Goal: Task Accomplishment & Management: Use online tool/utility

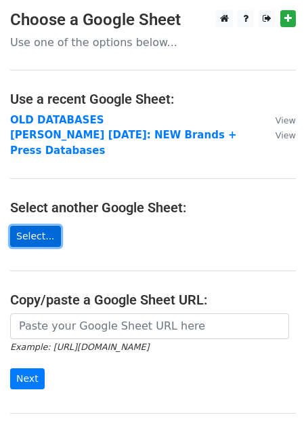
click at [31, 231] on link "Select..." at bounding box center [35, 236] width 51 height 21
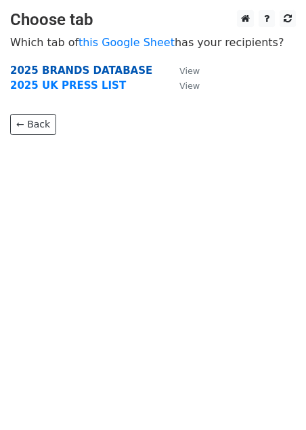
click at [116, 68] on strong "2025 BRANDS DATABASE" at bounding box center [81, 70] width 142 height 12
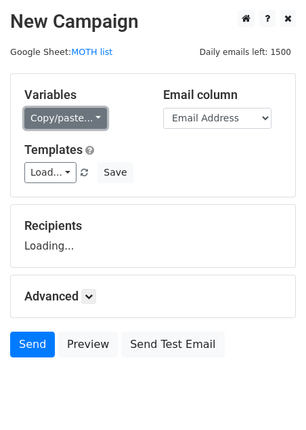
click at [63, 115] on link "Copy/paste..." at bounding box center [65, 118] width 83 height 21
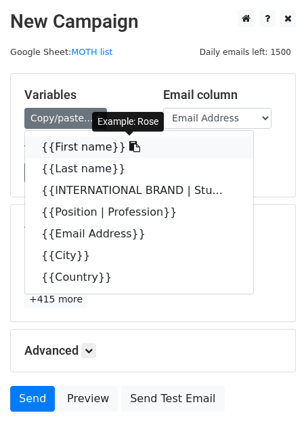
click at [72, 145] on link "{{First name}}" at bounding box center [139, 147] width 228 height 22
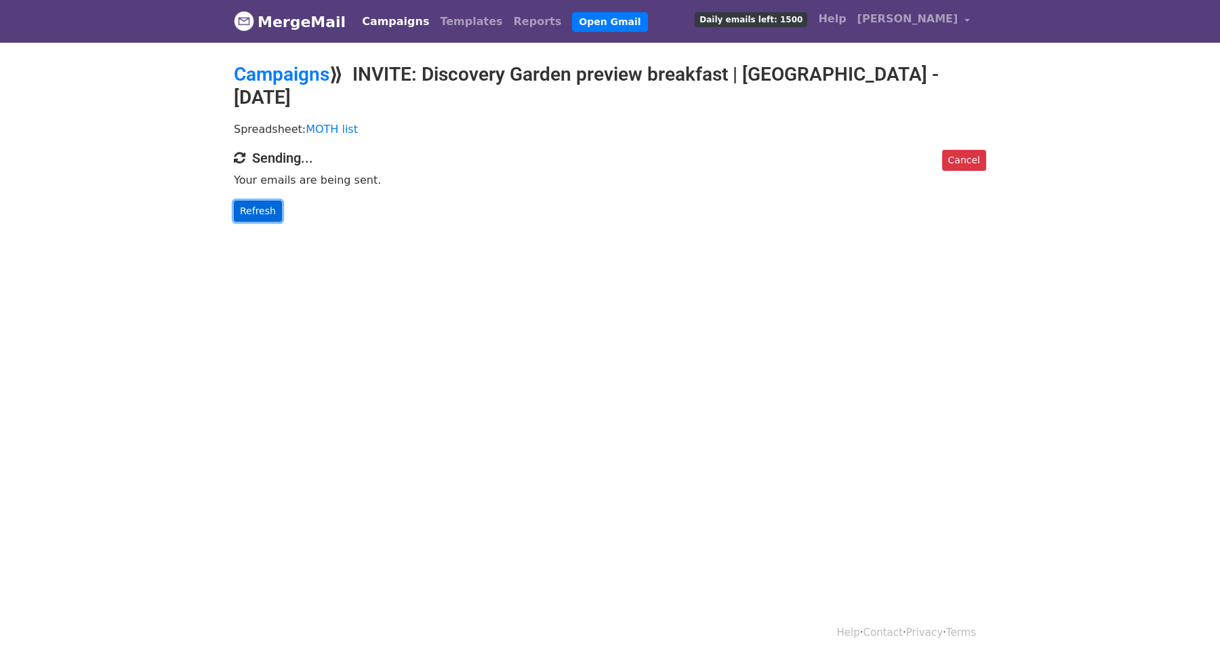
click at [254, 213] on link "Refresh" at bounding box center [258, 211] width 48 height 21
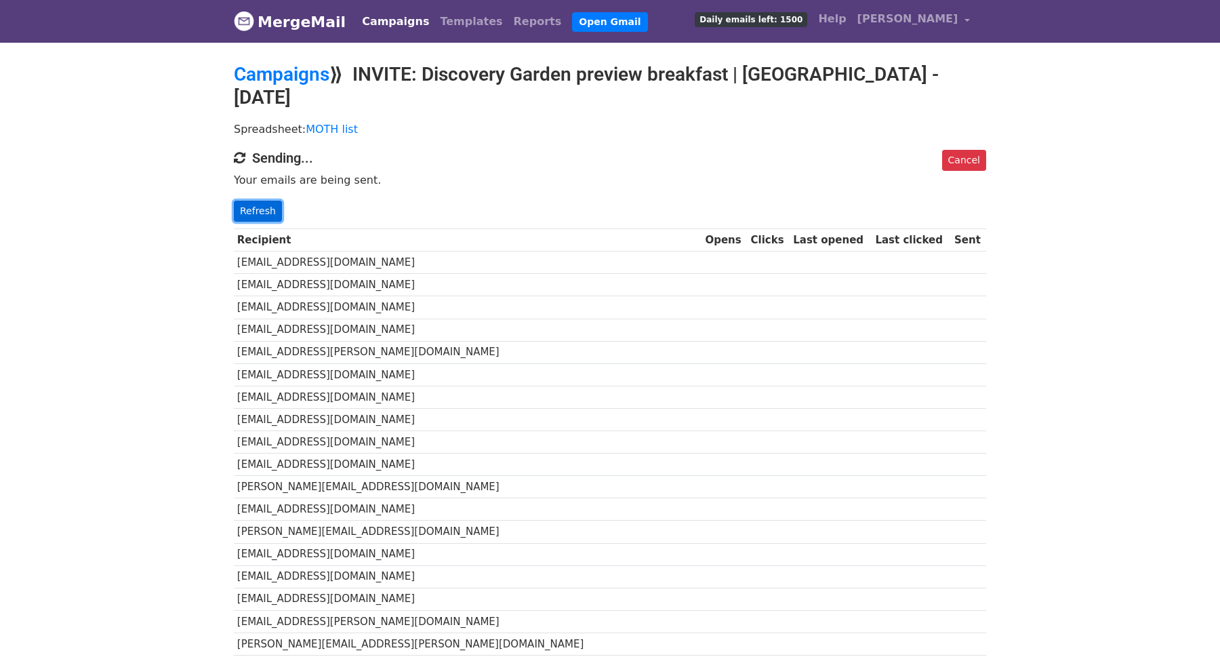
click at [264, 211] on link "Refresh" at bounding box center [258, 211] width 48 height 21
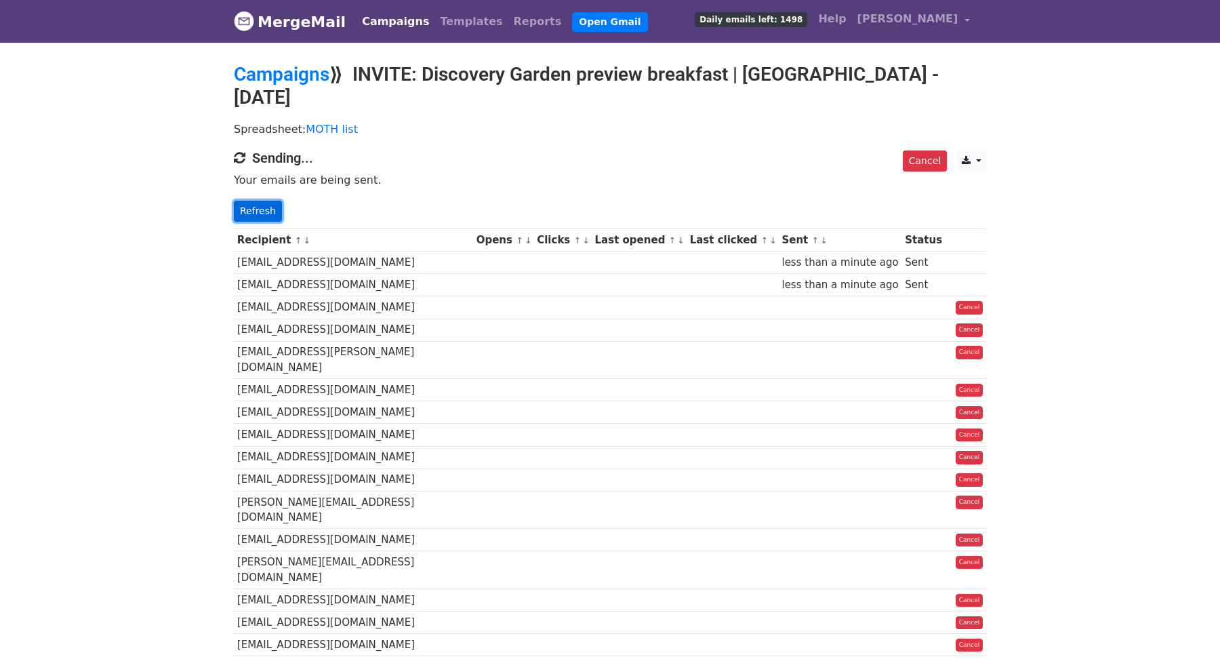
click at [247, 208] on link "Refresh" at bounding box center [258, 211] width 48 height 21
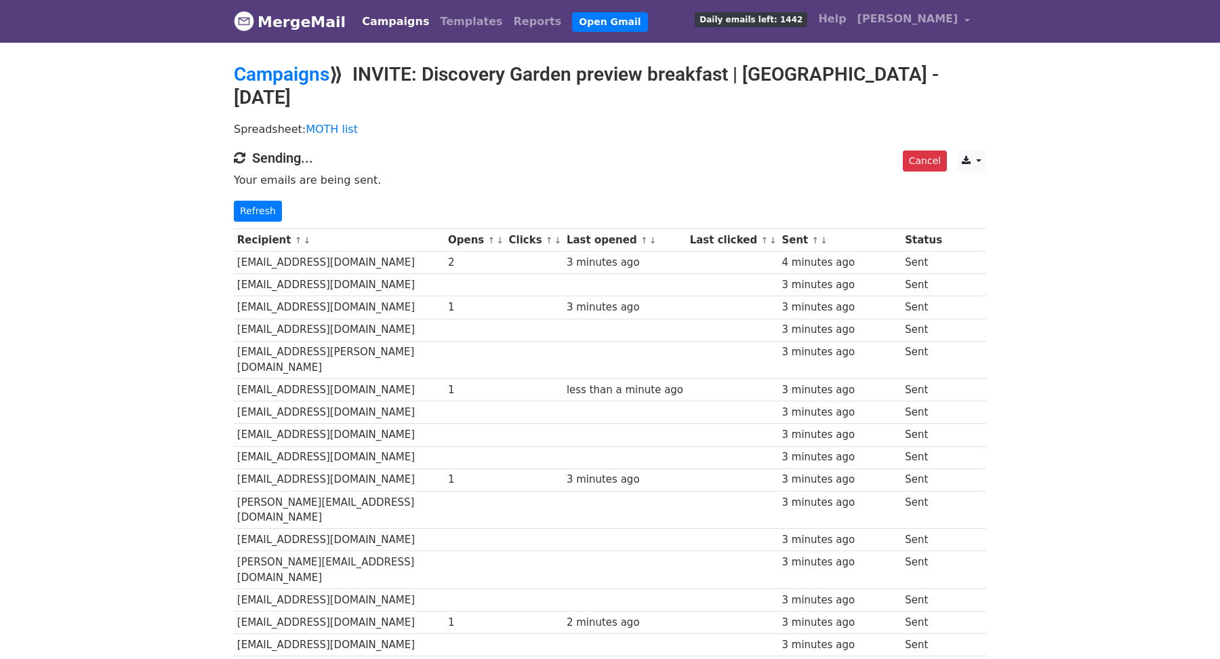
click at [503, 241] on link "↓" at bounding box center [499, 240] width 7 height 10
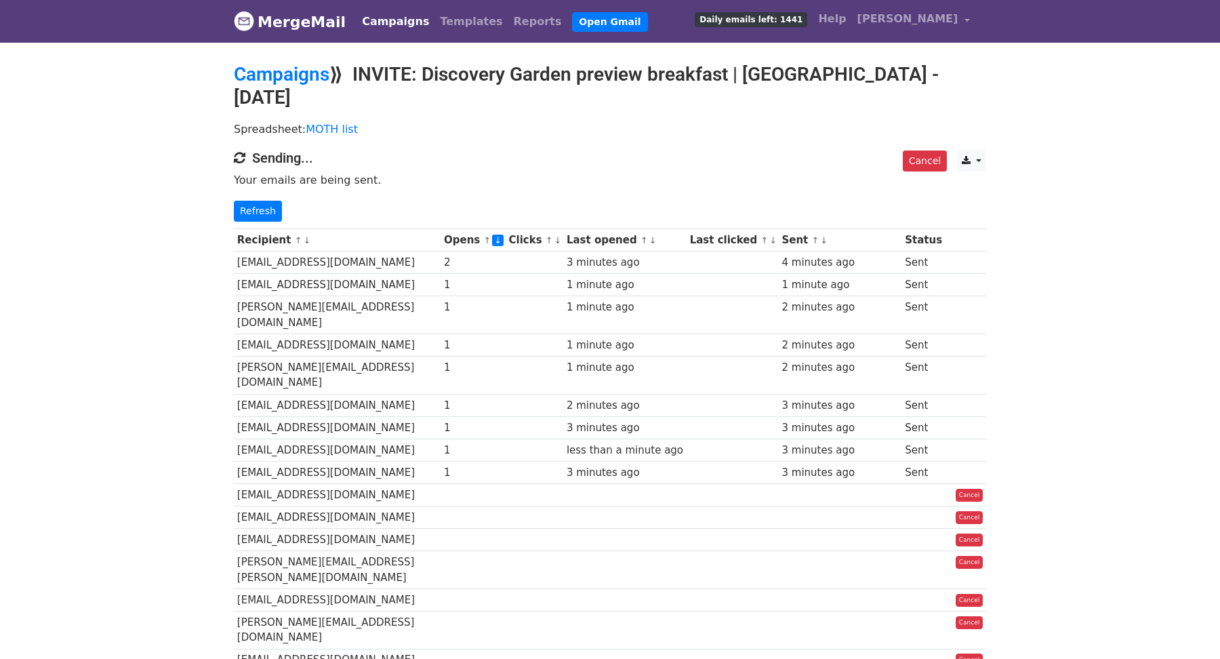
click at [825, 241] on link "↓" at bounding box center [823, 240] width 7 height 10
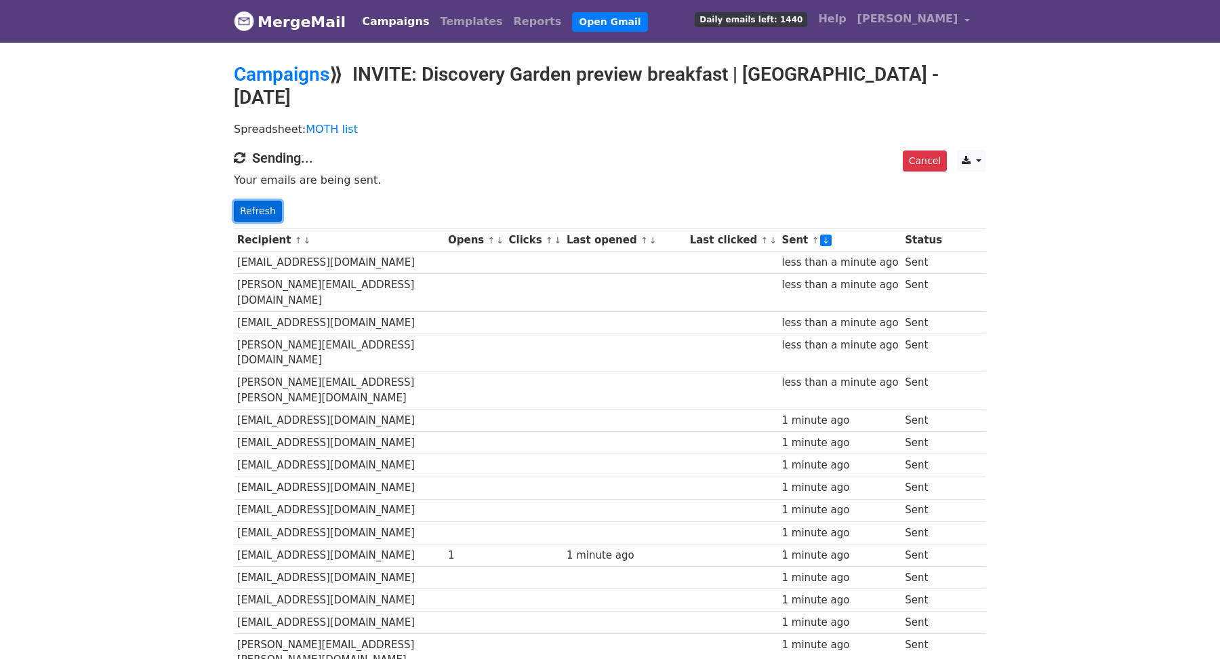
click at [252, 210] on link "Refresh" at bounding box center [258, 211] width 48 height 21
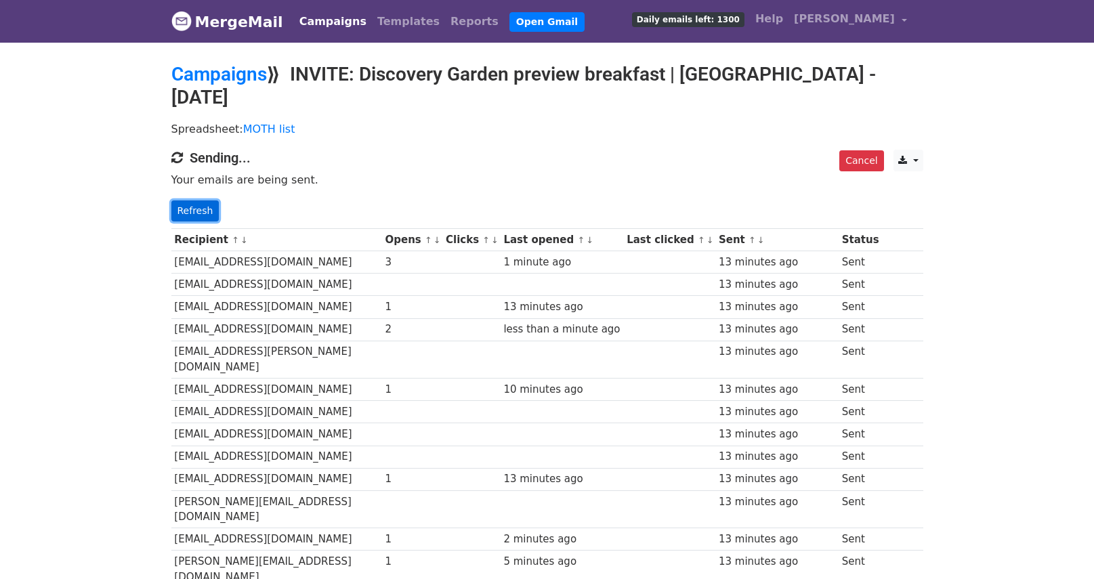
click at [193, 206] on link "Refresh" at bounding box center [195, 211] width 48 height 21
click at [499, 238] on link "↓" at bounding box center [494, 240] width 7 height 10
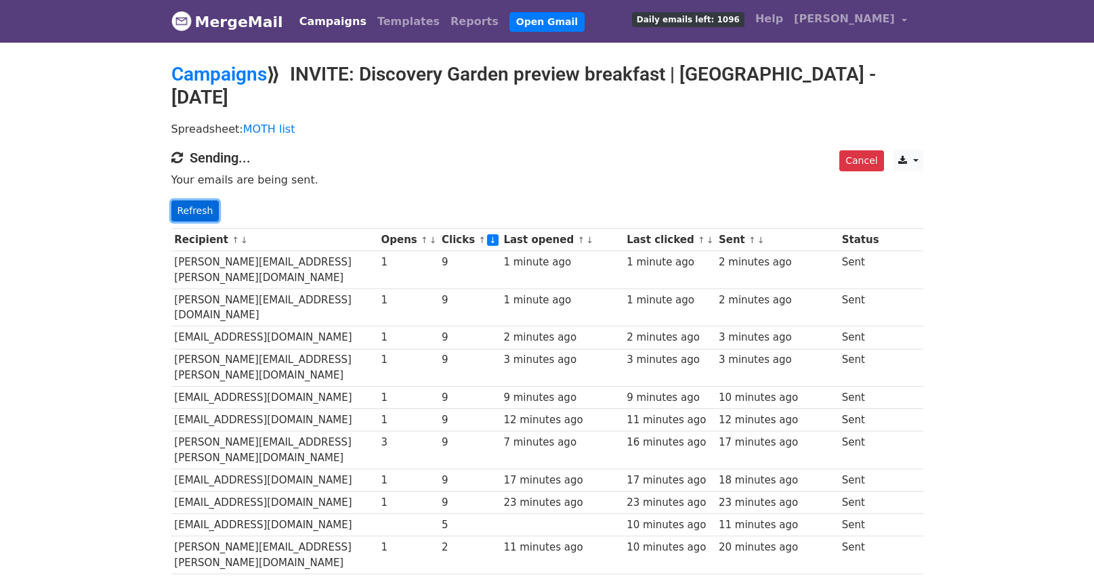
click at [196, 210] on link "Refresh" at bounding box center [195, 211] width 48 height 21
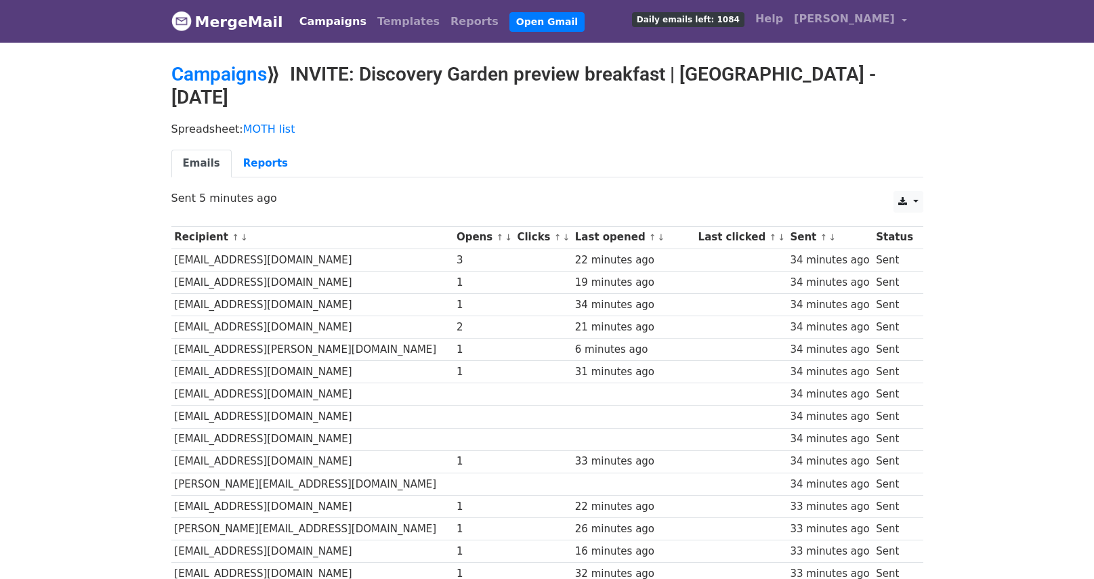
click at [505, 232] on link "↓" at bounding box center [508, 237] width 7 height 10
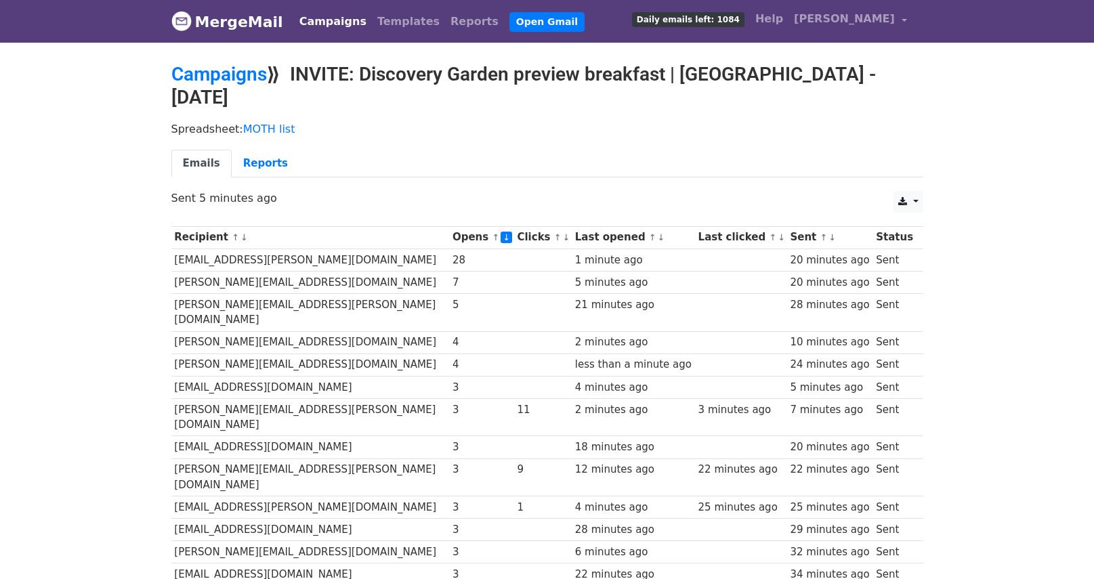
click at [563, 234] on link "↓" at bounding box center [566, 237] width 7 height 10
